Goal: Register for event/course

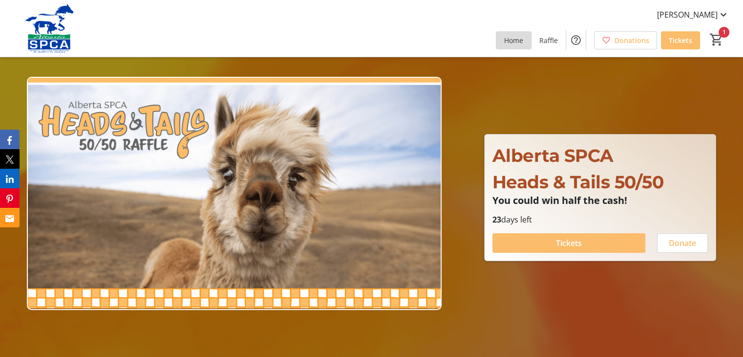
click at [506, 38] on span "Home" at bounding box center [513, 40] width 19 height 10
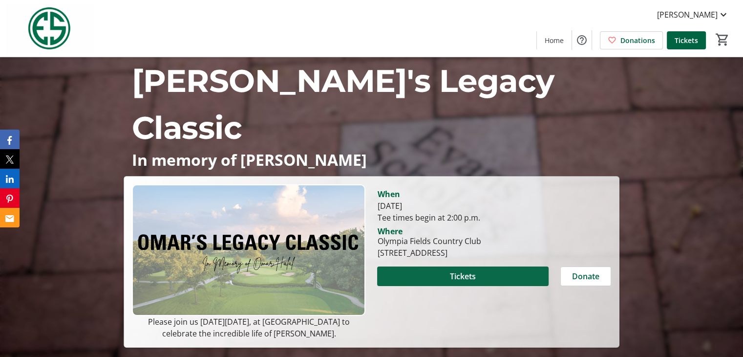
click at [467, 270] on span "Tickets" at bounding box center [463, 276] width 26 height 12
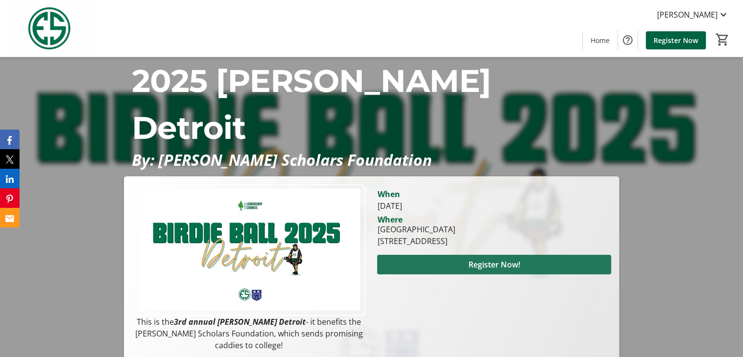
click at [479, 260] on span "Register Now!" at bounding box center [494, 265] width 52 height 12
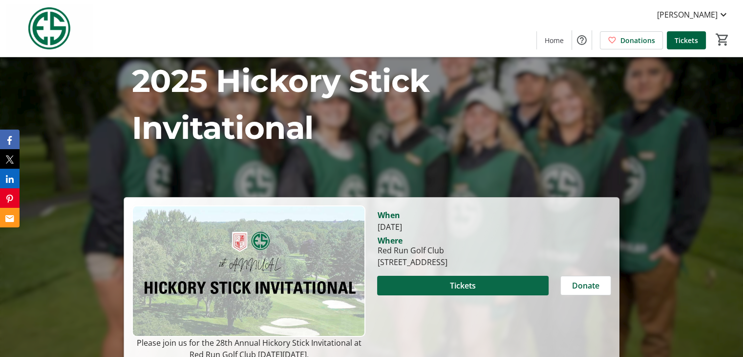
click at [471, 291] on span at bounding box center [462, 285] width 171 height 23
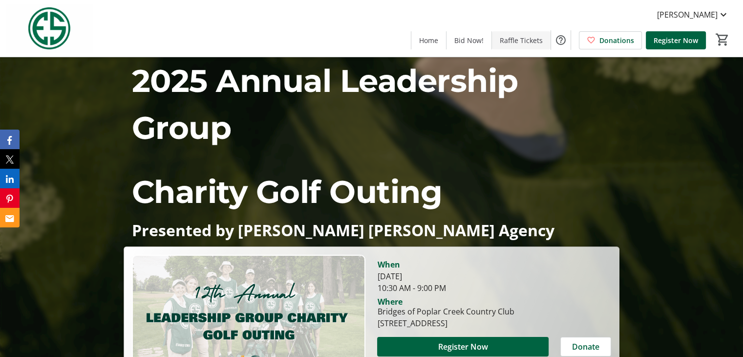
click at [509, 34] on span at bounding box center [521, 39] width 59 height 23
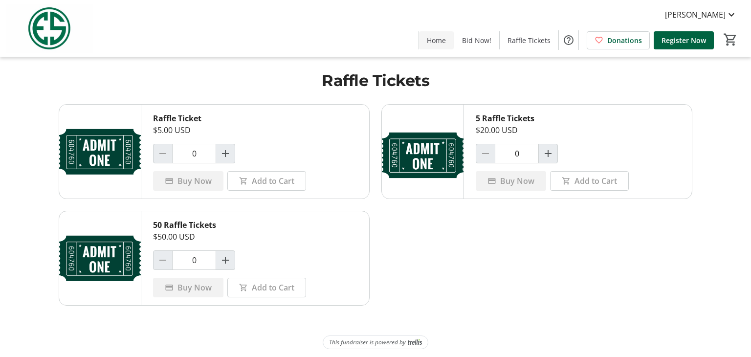
click at [443, 37] on span "Home" at bounding box center [436, 40] width 19 height 10
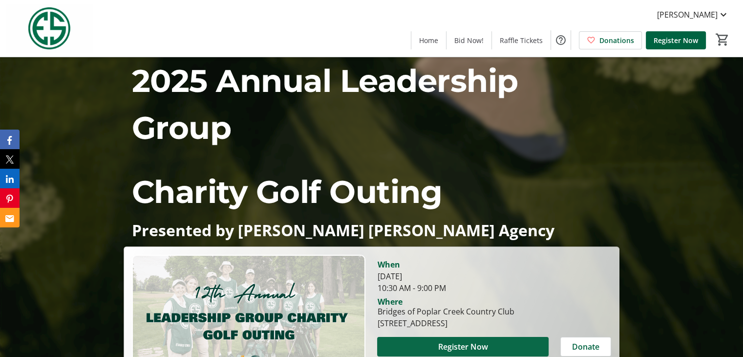
click at [467, 349] on span "Register Now" at bounding box center [463, 347] width 50 height 12
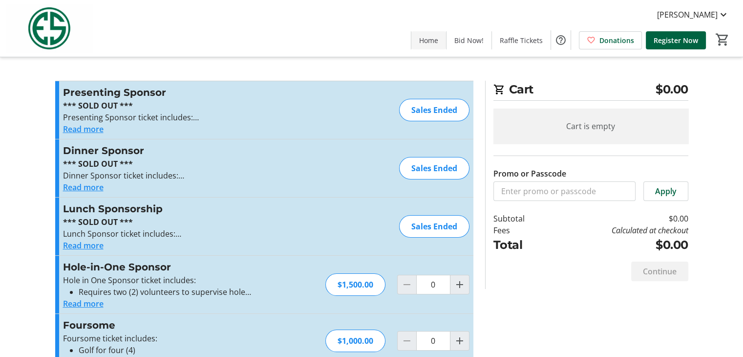
click at [438, 39] on span "Home" at bounding box center [428, 40] width 19 height 10
